Goal: Navigation & Orientation: Locate item on page

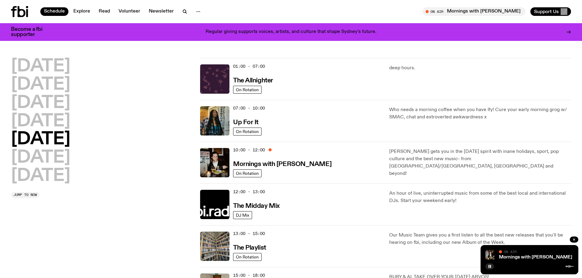
click at [10, 232] on div "[DATE] [DATE] [DATE] [DATE] [DATE] [DATE] [DATE] Jump to now 01:00 - 07:00 The …" at bounding box center [291, 246] width 582 height 377
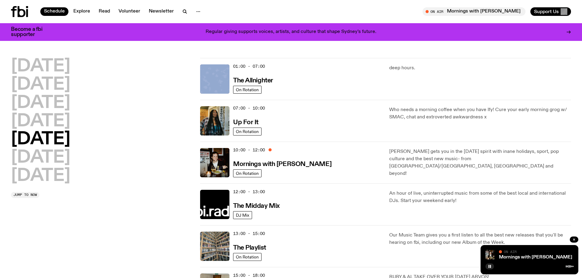
click at [10, 233] on div "[DATE] [DATE] [DATE] [DATE] [DATE] [DATE] [DATE] Jump to now 01:00 - 07:00 The …" at bounding box center [291, 246] width 582 height 377
click at [10, 234] on div "[DATE] [DATE] [DATE] [DATE] [DATE] [DATE] [DATE] Jump to now 01:00 - 07:00 The …" at bounding box center [291, 246] width 582 height 377
